Goal: Task Accomplishment & Management: Use online tool/utility

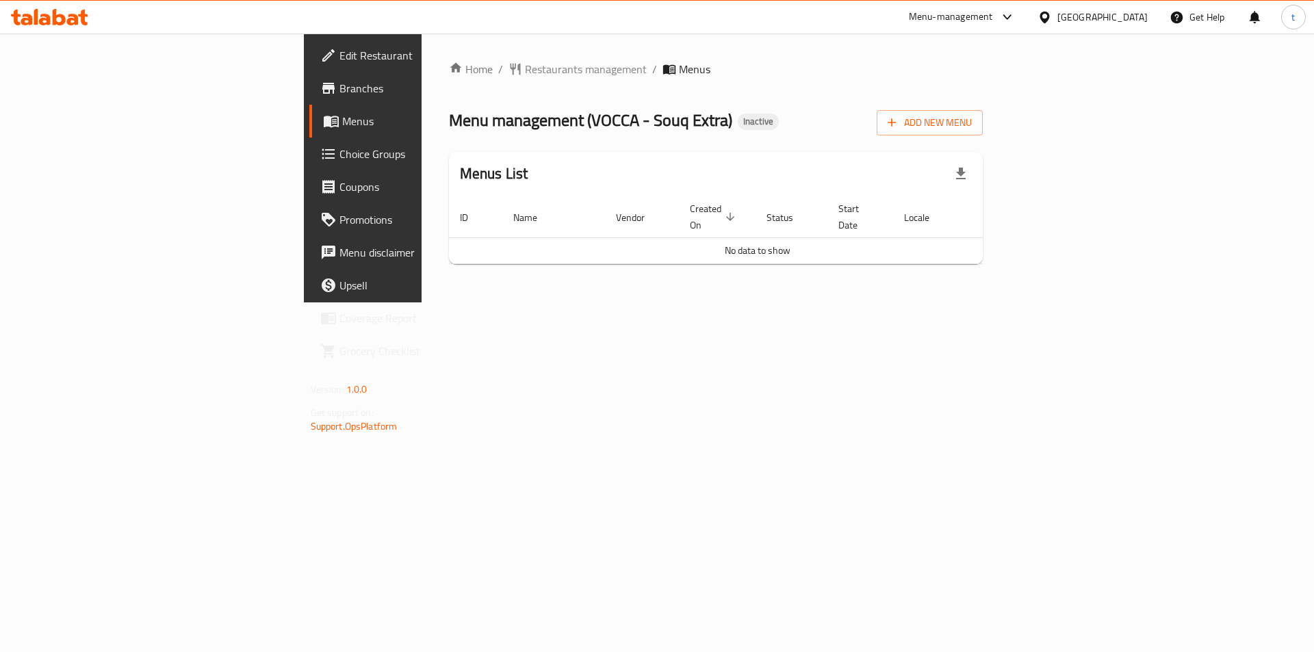
click at [309, 97] on link "Branches" at bounding box center [416, 88] width 214 height 33
click at [899, 117] on icon "button" at bounding box center [892, 123] width 14 height 14
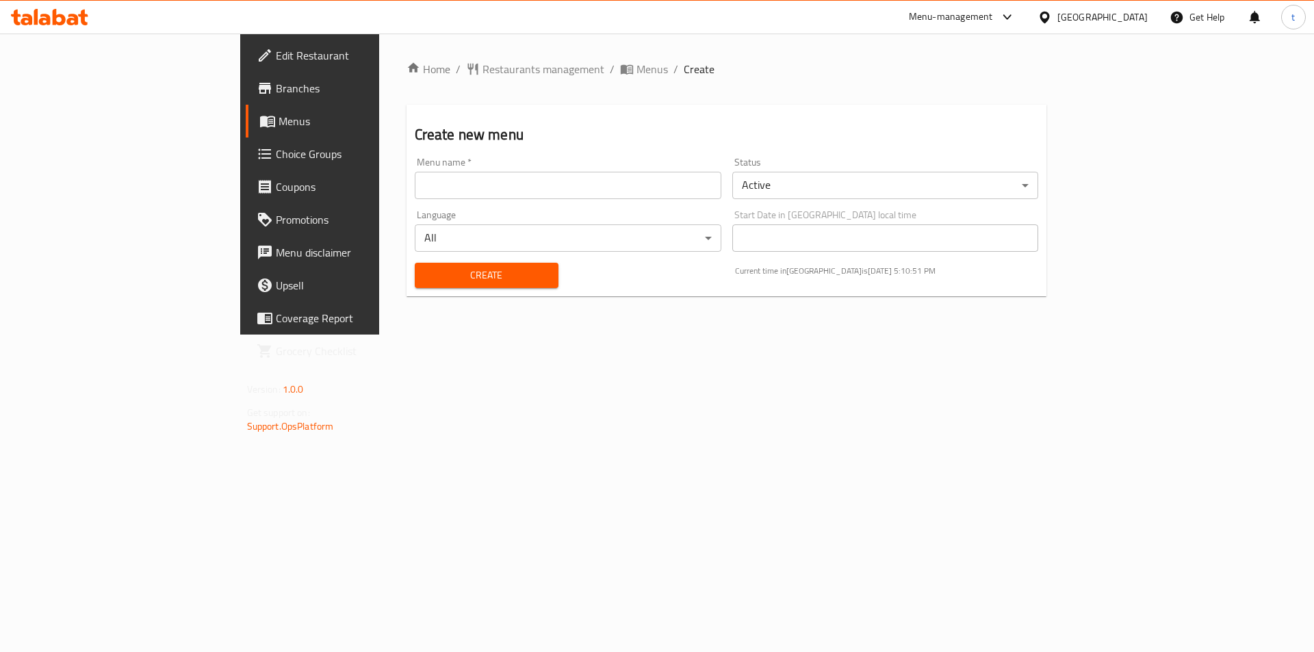
click at [528, 174] on input "text" at bounding box center [568, 185] width 307 height 27
type input "17/9/2025"
click at [426, 280] on span "Create" at bounding box center [487, 275] width 122 height 17
drag, startPoint x: 21, startPoint y: 118, endPoint x: 29, endPoint y: 123, distance: 9.9
click at [260, 118] on icon at bounding box center [267, 122] width 15 height 12
